Goal: Navigation & Orientation: Understand site structure

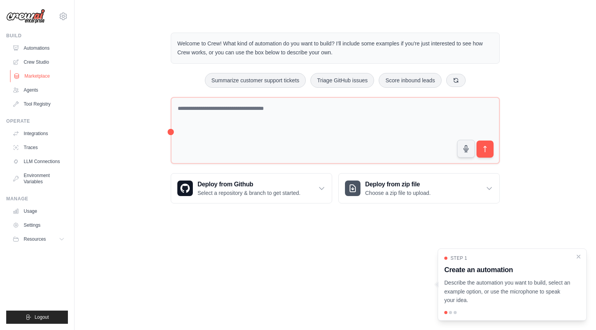
click at [42, 77] on link "Marketplace" at bounding box center [39, 76] width 59 height 12
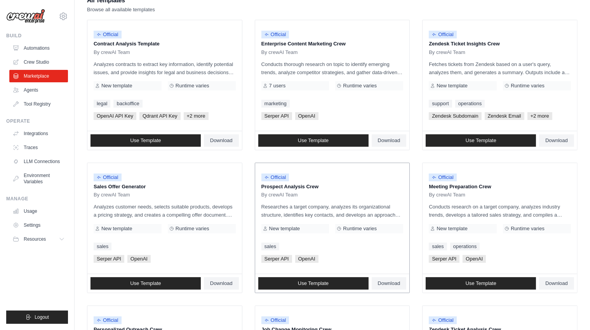
scroll to position [85, 0]
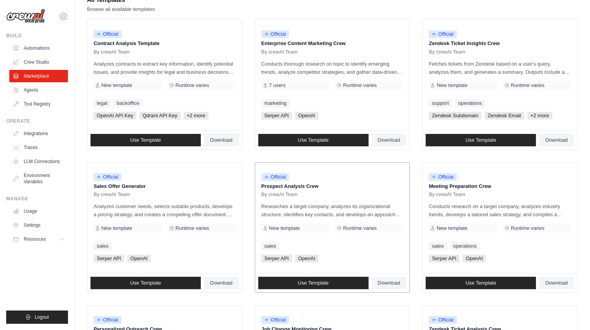
click at [309, 184] on p "Prospect Analysis Crew" at bounding box center [332, 186] width 142 height 8
click at [282, 177] on span "Official" at bounding box center [275, 177] width 28 height 8
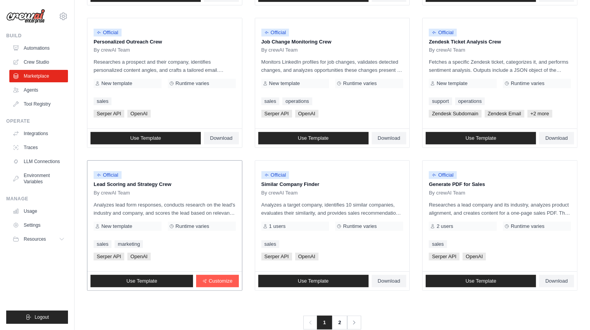
scroll to position [388, 0]
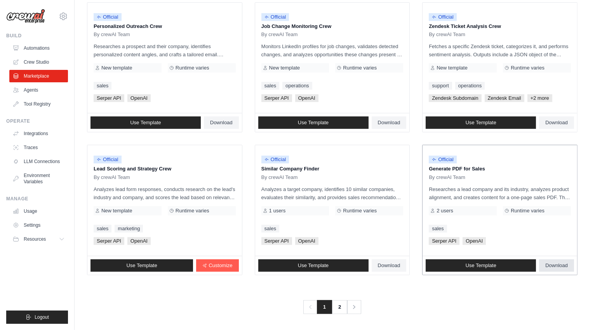
click at [561, 263] on span "Download" at bounding box center [556, 265] width 23 height 6
click at [344, 305] on link "2" at bounding box center [340, 307] width 16 height 14
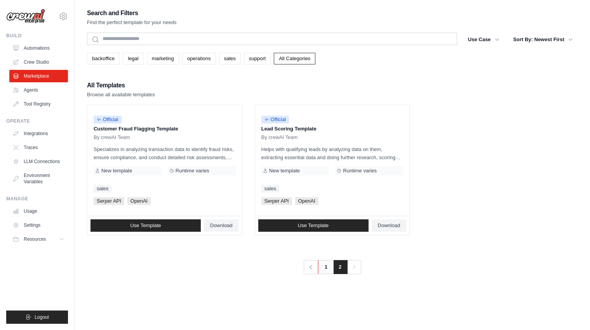
click at [323, 267] on link "1" at bounding box center [326, 267] width 16 height 14
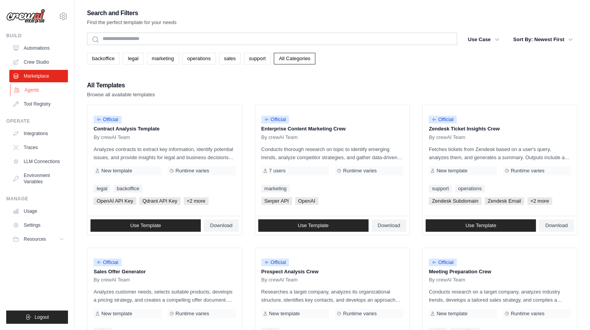
click at [46, 88] on link "Agents" at bounding box center [39, 90] width 59 height 12
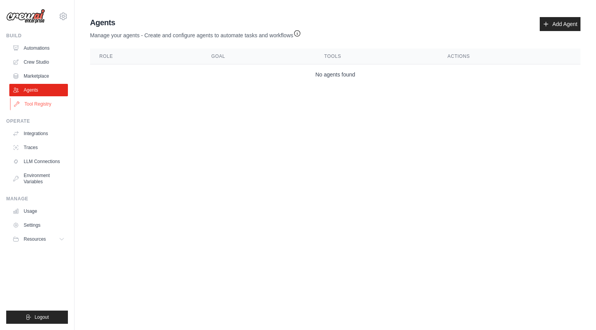
click at [39, 105] on link "Tool Registry" at bounding box center [39, 104] width 59 height 12
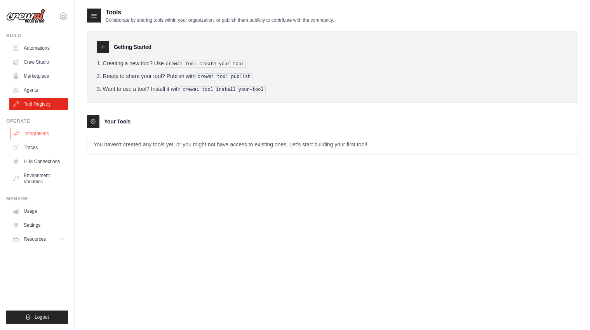
click at [32, 134] on link "Integrations" at bounding box center [39, 133] width 59 height 12
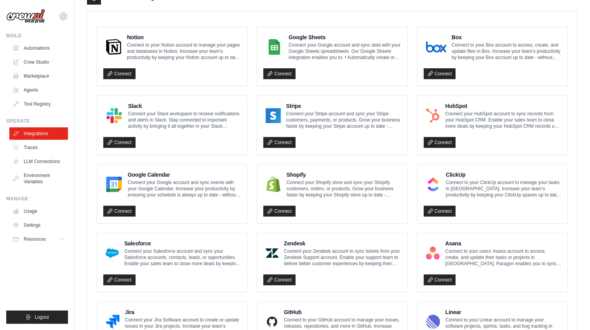
scroll to position [203, 0]
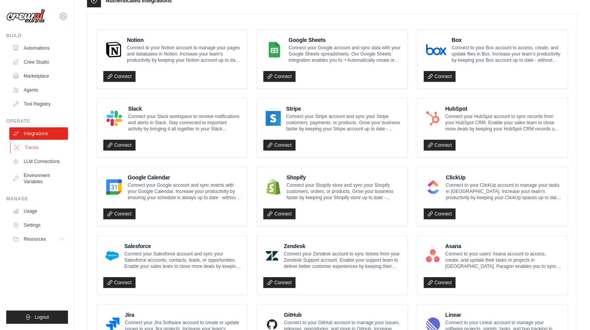
click at [34, 149] on link "Traces" at bounding box center [39, 147] width 59 height 12
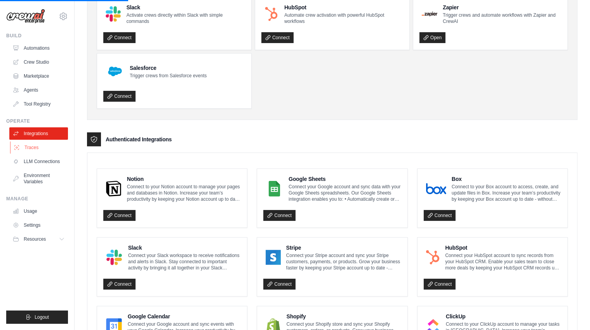
scroll to position [0, 0]
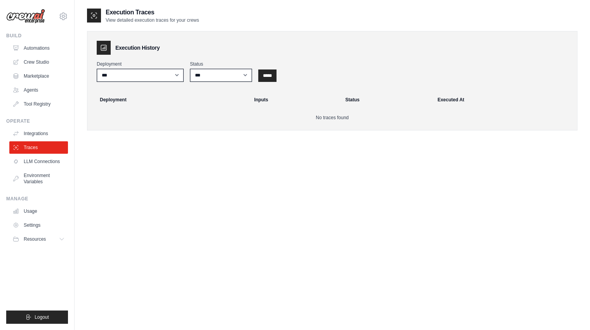
click at [22, 15] on img at bounding box center [25, 16] width 39 height 15
